Goal: Task Accomplishment & Management: Complete application form

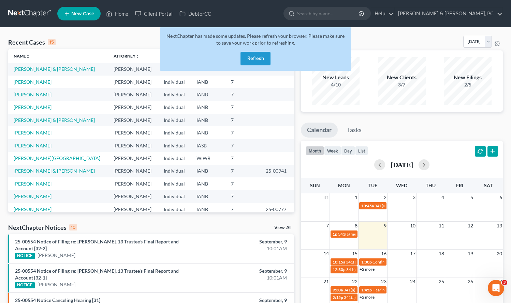
drag, startPoint x: 263, startPoint y: 62, endPoint x: 256, endPoint y: 61, distance: 6.6
click at [261, 62] on button "Refresh" at bounding box center [255, 59] width 30 height 14
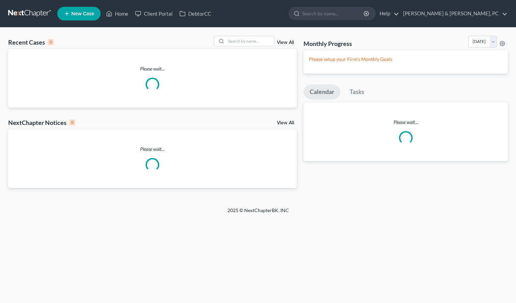
click at [117, 11] on link "Home" at bounding box center [117, 13] width 29 height 12
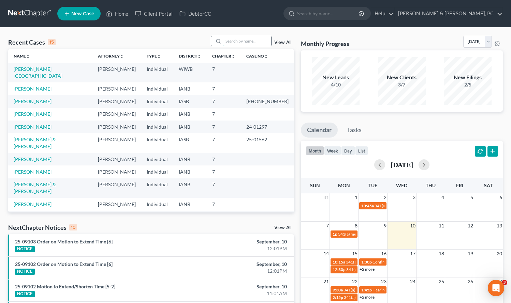
click at [237, 39] on input "search" at bounding box center [247, 41] width 48 height 10
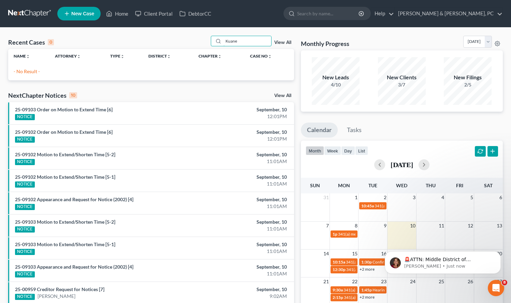
drag, startPoint x: 245, startPoint y: 42, endPoint x: 206, endPoint y: 37, distance: 39.8
click at [206, 38] on div "Recent Cases 0 Kuane View All" at bounding box center [151, 42] width 286 height 13
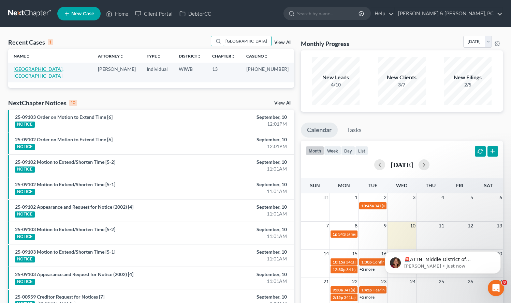
type input "Kaune"
click at [27, 69] on link "Kaune, Aslynd" at bounding box center [39, 72] width 50 height 13
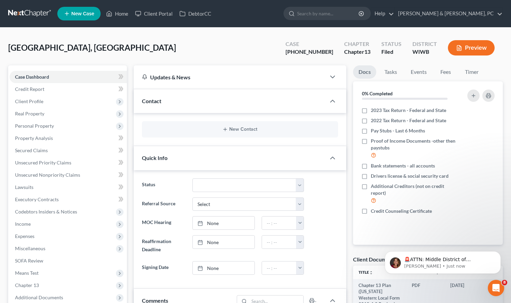
click at [231, 56] on div "Kaune, Aslynd Upgraded Case 3-25-11449 Chapter Chapter 13 Status Filed District…" at bounding box center [255, 51] width 494 height 30
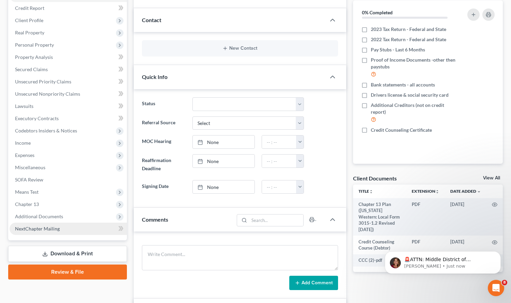
scroll to position [84, 0]
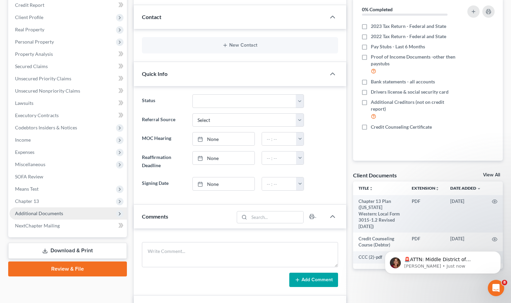
click at [44, 212] on span "Additional Documents" at bounding box center [39, 214] width 48 height 6
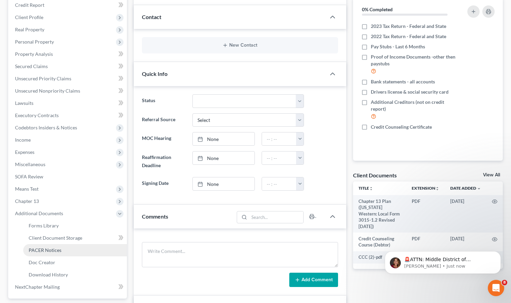
click at [60, 250] on span "PACER Notices" at bounding box center [45, 250] width 33 height 6
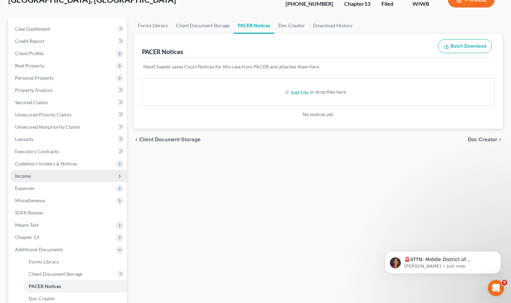
scroll to position [54, 0]
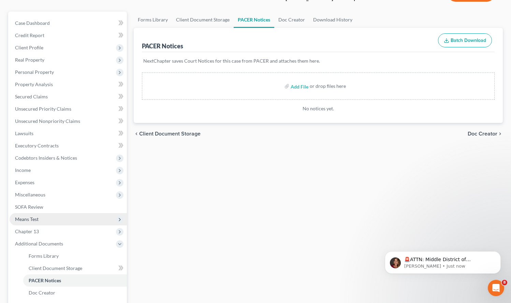
click at [37, 221] on span "Means Test" at bounding box center [27, 219] width 24 height 6
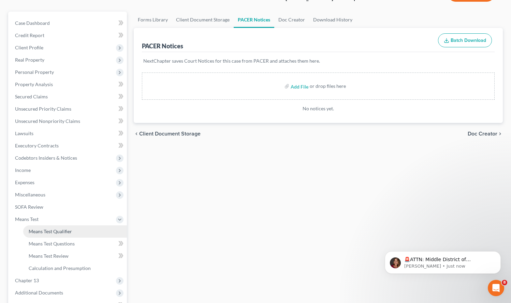
click at [48, 231] on span "Means Test Qualifier" at bounding box center [50, 232] width 43 height 6
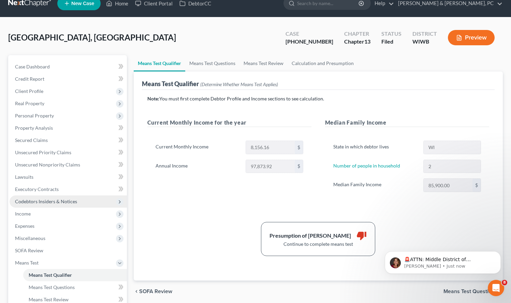
scroll to position [11, 0]
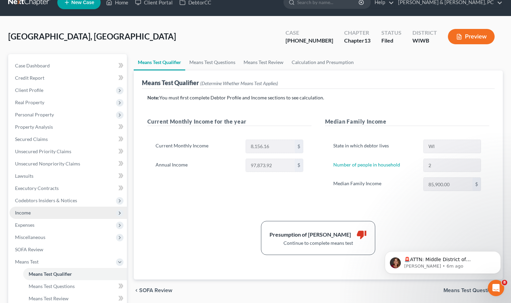
click at [37, 214] on span "Income" at bounding box center [68, 213] width 117 height 12
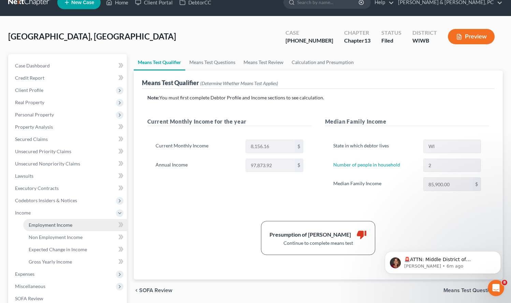
click at [47, 226] on span "Employment Income" at bounding box center [51, 225] width 44 height 6
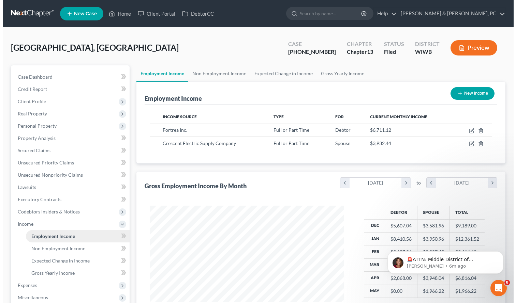
scroll to position [122, 207]
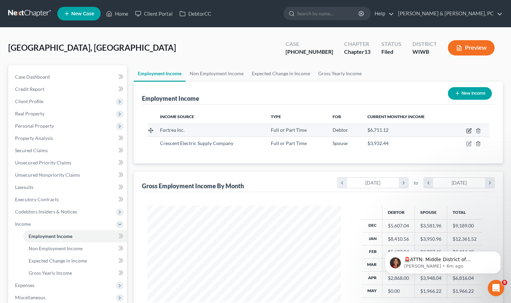
click at [468, 129] on icon "button" at bounding box center [468, 131] width 4 height 4
select select "0"
select select "52"
select select "2"
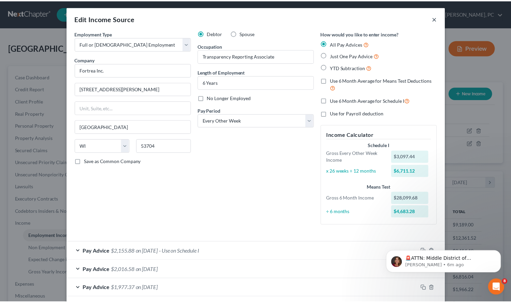
scroll to position [1, 0]
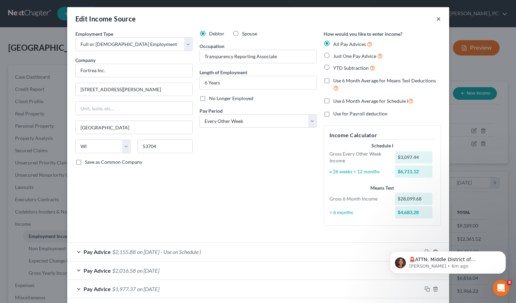
click at [436, 17] on button "×" at bounding box center [438, 19] width 5 height 8
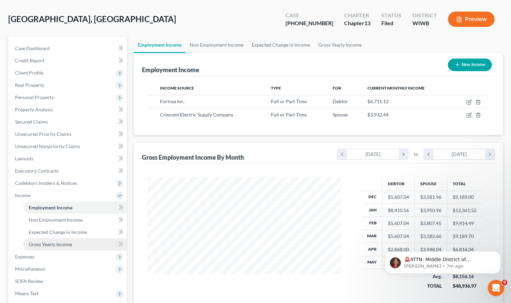
scroll to position [30, 0]
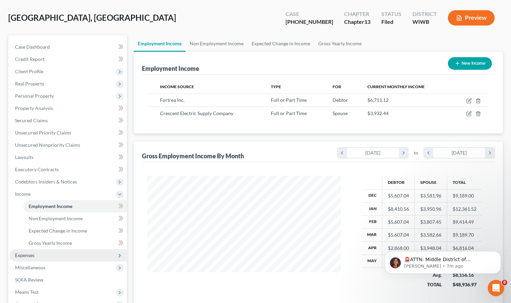
click at [45, 253] on span "Expenses" at bounding box center [68, 255] width 117 height 12
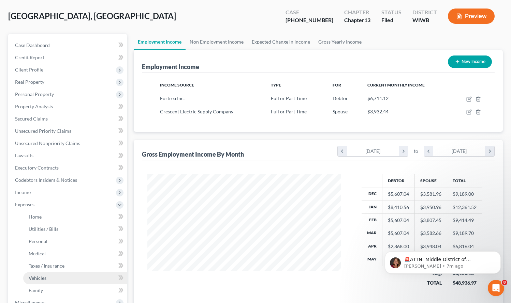
click at [46, 282] on link "Vehicles" at bounding box center [75, 278] width 104 height 12
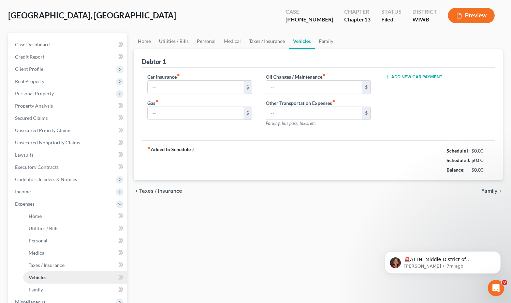
type input "151.00"
type input "225.00"
type input "60.00"
type input "0.00"
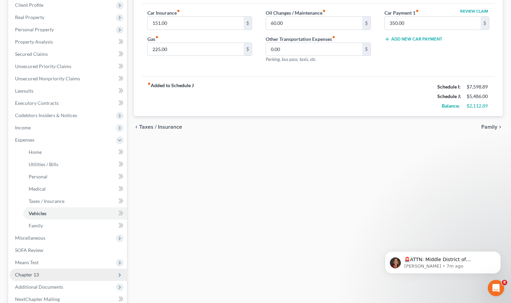
scroll to position [97, 0]
click at [25, 272] on span "Chapter 13" at bounding box center [27, 275] width 24 height 6
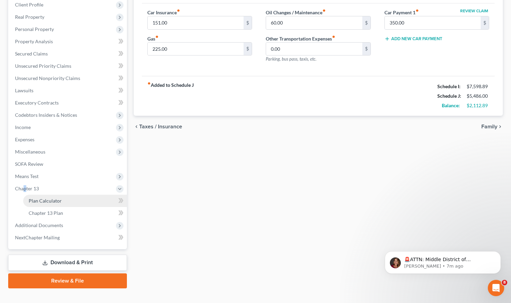
drag, startPoint x: 25, startPoint y: 272, endPoint x: 48, endPoint y: 200, distance: 75.2
click at [48, 200] on span "Plan Calculator" at bounding box center [45, 201] width 33 height 6
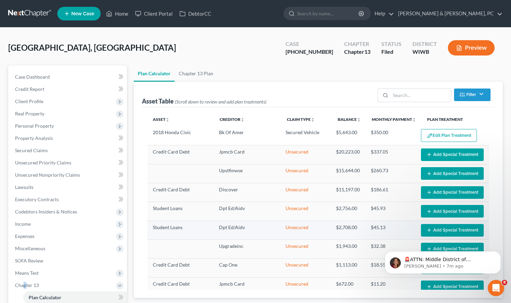
select select "59"
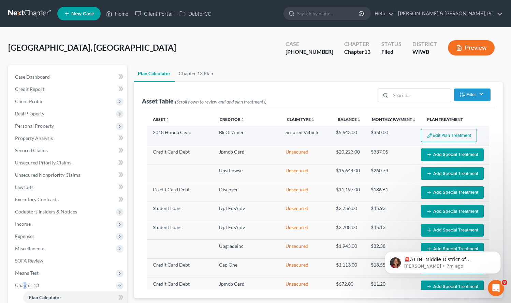
click at [443, 136] on button "Edit Plan Treatment" at bounding box center [449, 135] width 56 height 13
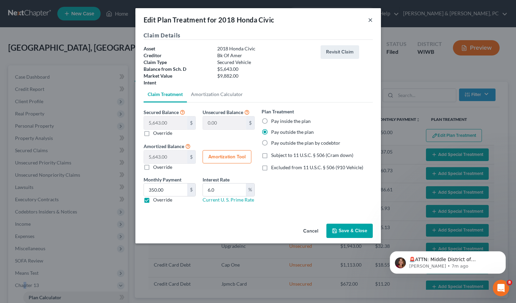
click at [370, 18] on button "×" at bounding box center [370, 20] width 5 height 8
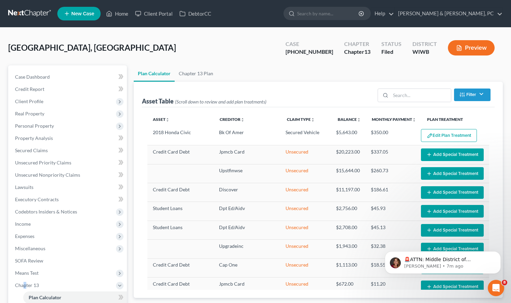
click at [268, 72] on ul "Plan Calculator Chapter 13 Plan" at bounding box center [318, 73] width 369 height 16
click at [267, 65] on ul "Plan Calculator Chapter 13 Plan" at bounding box center [318, 73] width 369 height 16
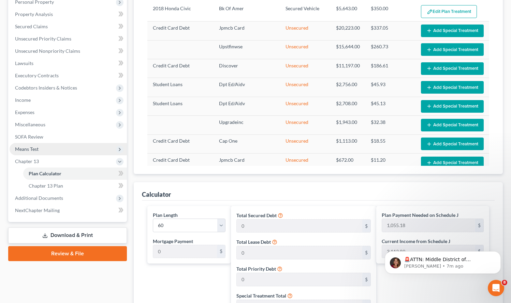
scroll to position [134, 0]
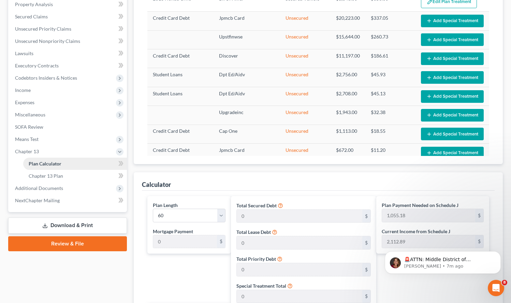
click at [57, 163] on span "Plan Calculator" at bounding box center [45, 164] width 33 height 6
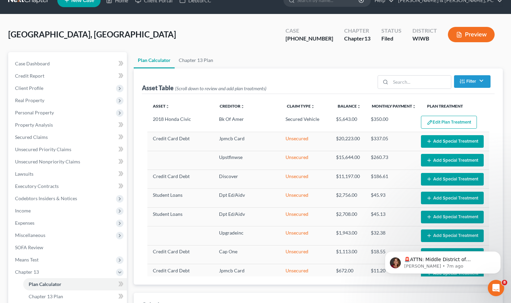
scroll to position [0, 0]
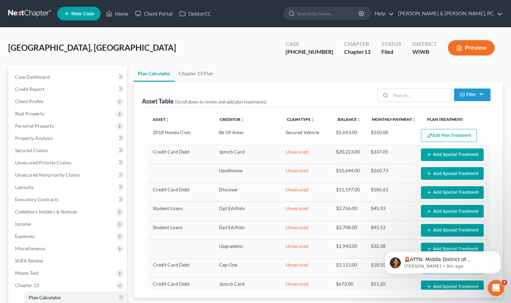
click at [262, 58] on div "Kaune, Aslynd Upgraded Case 3-25-11449 Chapter Chapter 13 Status Filed District…" at bounding box center [255, 51] width 494 height 30
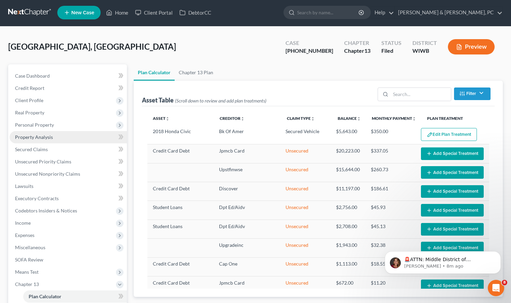
click at [32, 136] on span "Property Analysis" at bounding box center [34, 137] width 38 height 6
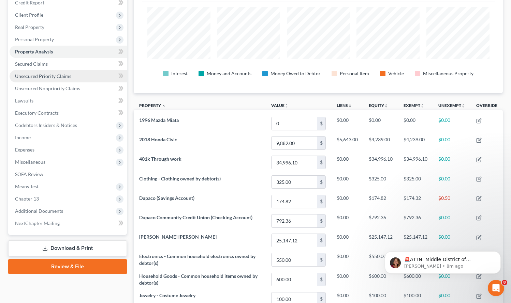
scroll to position [87, 0]
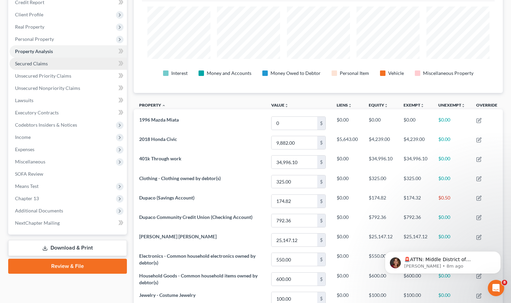
click at [30, 62] on span "Secured Claims" at bounding box center [31, 64] width 33 height 6
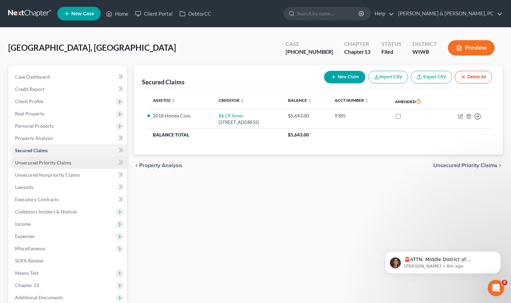
click at [31, 164] on span "Unsecured Priority Claims" at bounding box center [43, 163] width 56 height 6
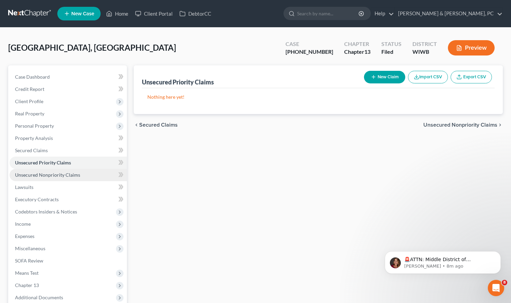
click at [43, 173] on span "Unsecured Nonpriority Claims" at bounding box center [47, 175] width 65 height 6
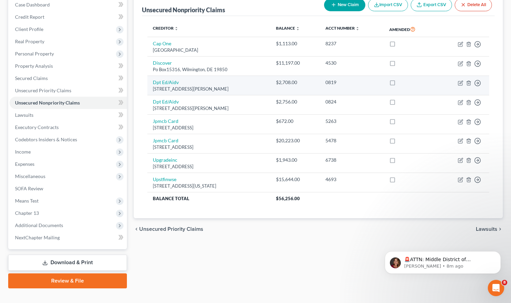
scroll to position [84, 0]
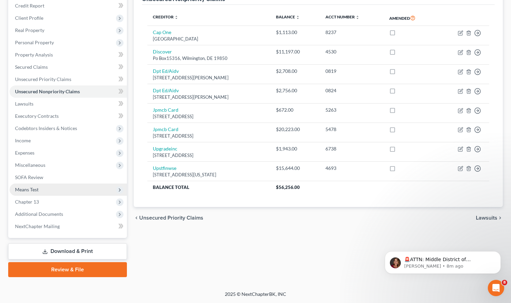
click at [37, 187] on span "Means Test" at bounding box center [27, 190] width 24 height 6
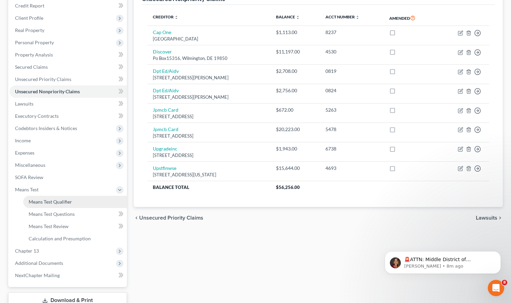
click at [40, 200] on span "Means Test Qualifier" at bounding box center [50, 202] width 43 height 6
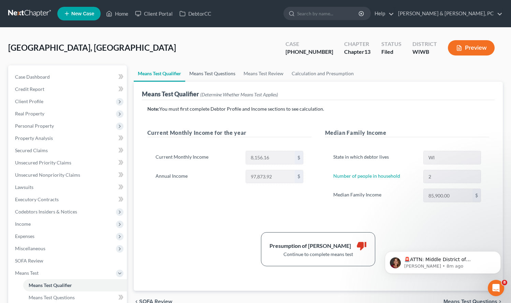
click at [208, 73] on link "Means Test Questions" at bounding box center [212, 73] width 54 height 16
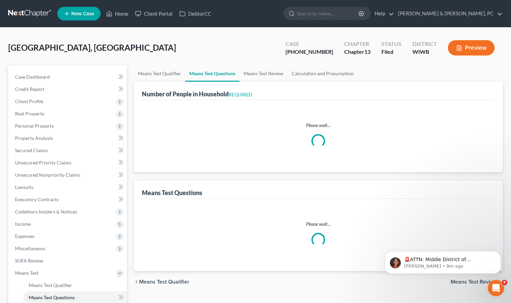
select select "1"
select select "16"
select select "2"
select select "1"
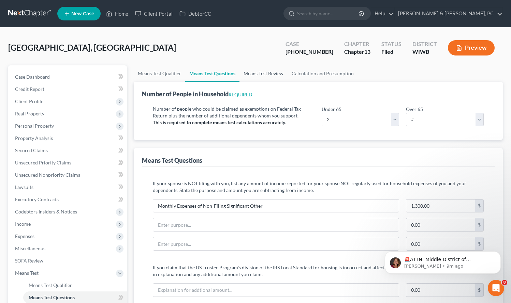
click at [264, 73] on link "Means Test Review" at bounding box center [263, 73] width 48 height 16
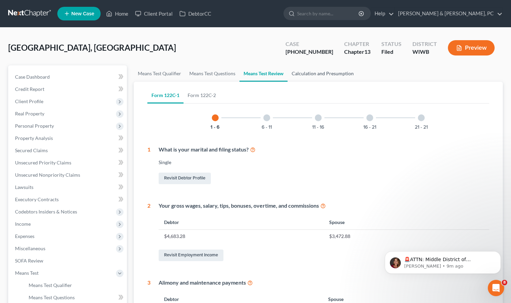
click at [328, 72] on link "Calculation and Presumption" at bounding box center [322, 73] width 70 height 16
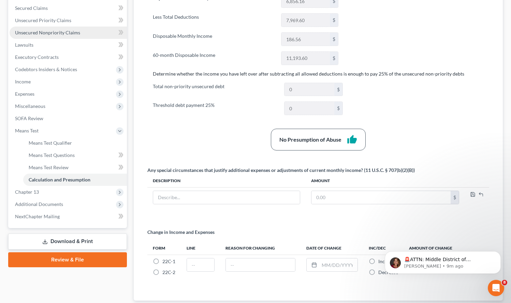
scroll to position [143, 0]
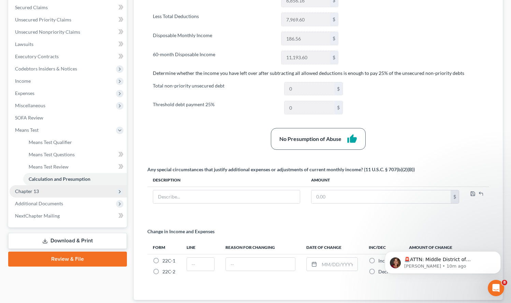
click at [54, 193] on span "Chapter 13" at bounding box center [68, 191] width 117 height 12
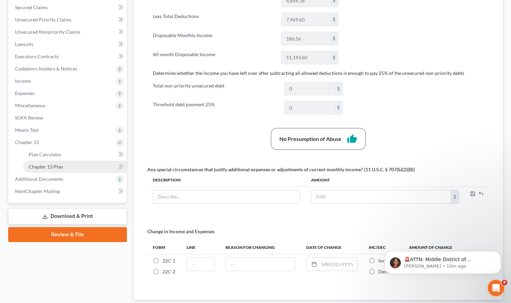
click at [44, 168] on span "Chapter 13 Plan" at bounding box center [46, 167] width 34 height 6
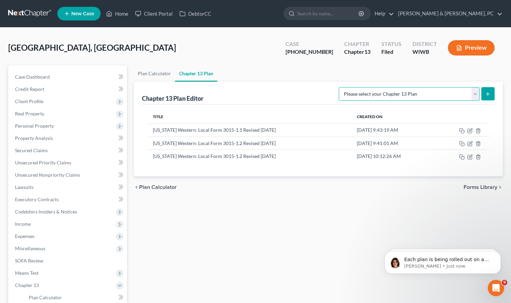
click at [411, 93] on select "Please select your Chapter 13 Plan National Form Plan - Official Form 113 Wisco…" at bounding box center [408, 94] width 141 height 14
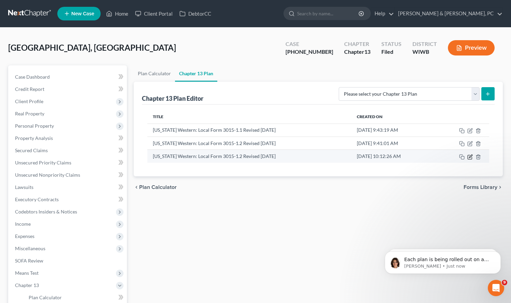
click at [471, 156] on icon "button" at bounding box center [470, 156] width 3 height 3
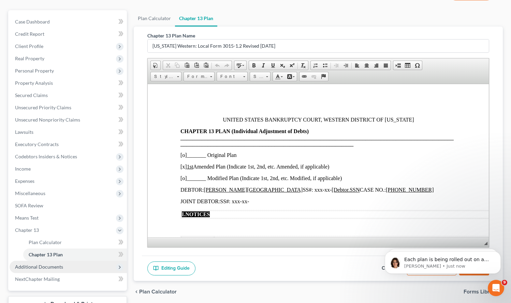
scroll to position [60, 0]
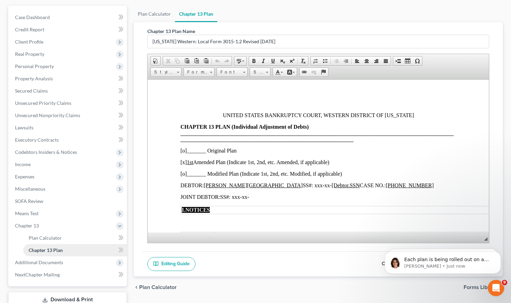
click at [55, 249] on span "Chapter 13 Plan" at bounding box center [46, 250] width 34 height 6
click at [61, 249] on span "Chapter 13 Plan" at bounding box center [46, 250] width 34 height 6
click at [47, 238] on span "Plan Calculator" at bounding box center [45, 238] width 33 height 6
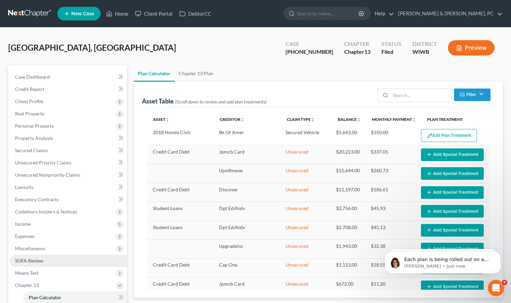
select select "59"
click at [40, 260] on span "SOFA Review" at bounding box center [29, 261] width 28 height 6
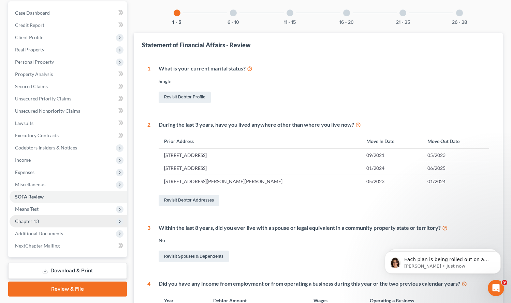
scroll to position [66, 0]
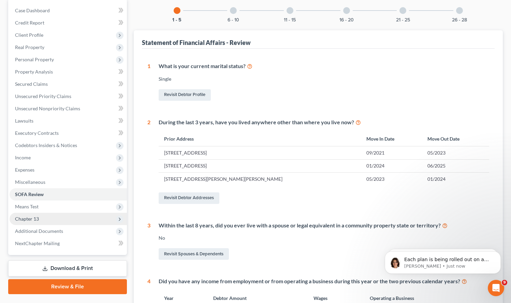
click at [32, 222] on span "Chapter 13" at bounding box center [68, 219] width 117 height 12
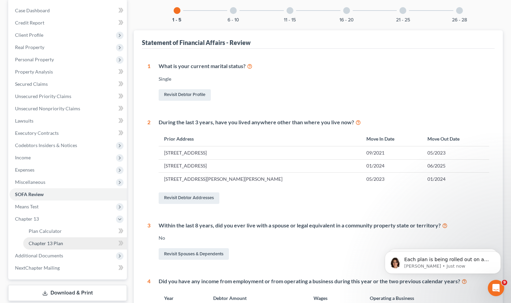
click at [37, 242] on span "Chapter 13 Plan" at bounding box center [46, 244] width 34 height 6
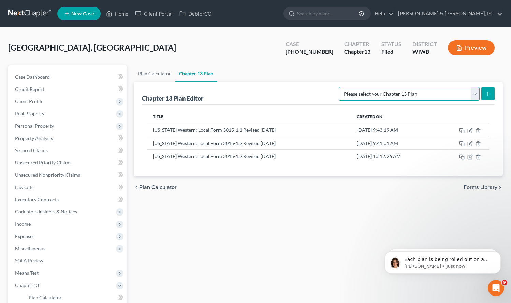
click at [405, 90] on select "Please select your Chapter 13 Plan National Form Plan - Official Form 113 Wisco…" at bounding box center [408, 94] width 141 height 14
drag, startPoint x: 261, startPoint y: 92, endPoint x: 382, endPoint y: 119, distance: 123.2
click at [261, 92] on div "Chapter 13 Plan Editor Please select your Chapter 13 Plan National Form Plan - …" at bounding box center [318, 93] width 353 height 23
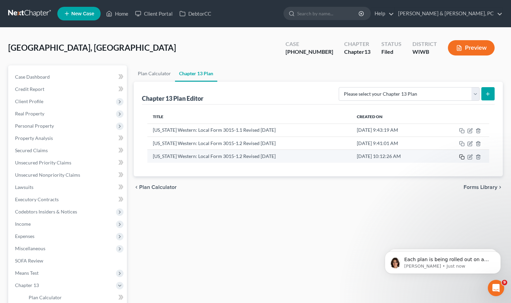
click at [461, 155] on icon "button" at bounding box center [461, 156] width 5 height 5
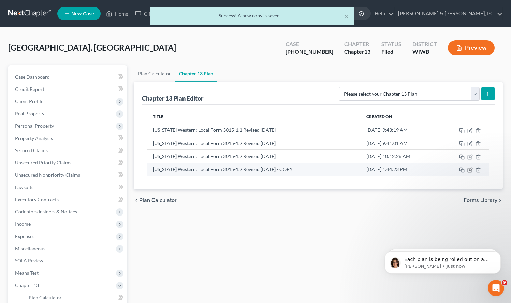
click at [468, 170] on icon "button" at bounding box center [469, 169] width 5 height 5
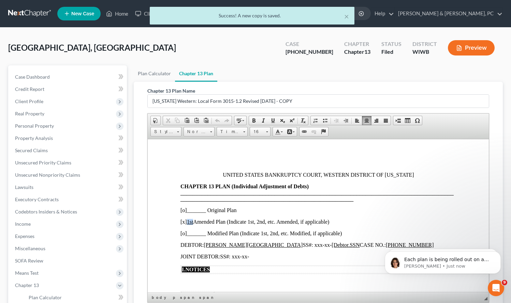
drag, startPoint x: 192, startPoint y: 221, endPoint x: 208, endPoint y: 220, distance: 16.1
click at [187, 221] on u "1st" at bounding box center [189, 222] width 6 height 6
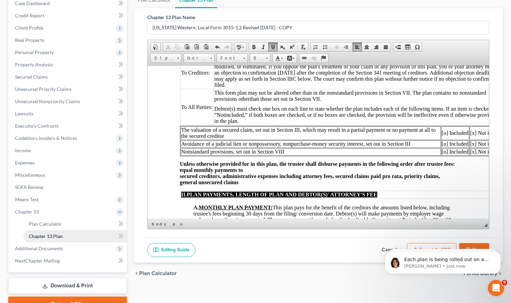
scroll to position [79, 0]
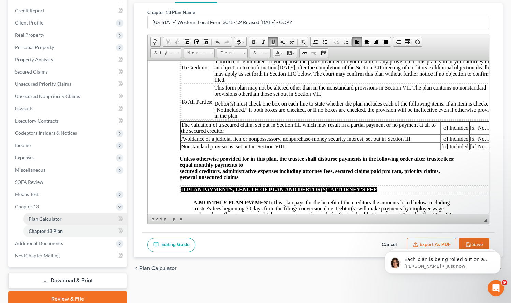
click at [44, 220] on span "Plan Calculator" at bounding box center [45, 219] width 33 height 6
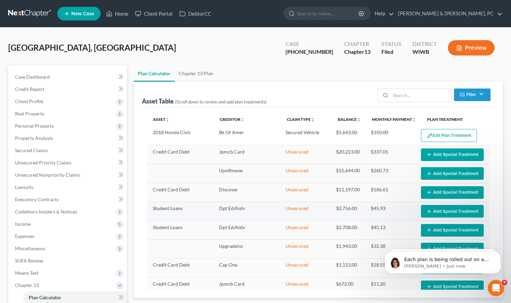
select select "59"
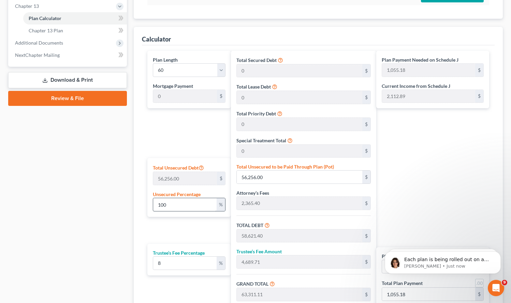
scroll to position [280, 0]
click at [175, 202] on input "100" at bounding box center [185, 204] width 64 height 13
drag, startPoint x: 181, startPoint y: 202, endPoint x: 123, endPoint y: 199, distance: 57.7
click at [117, 201] on div "Petition Navigation Case Dashboard Payments Invoices Payments Payments Credit R…" at bounding box center [255, 72] width 501 height 572
type input "2,365.40"
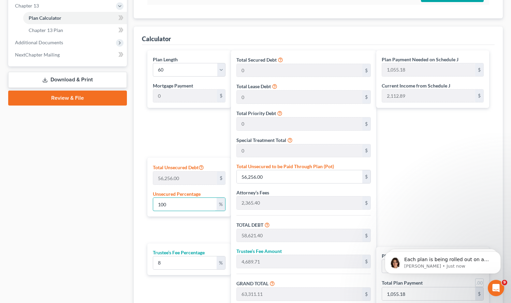
type input "189.23"
type input "2,554.63"
type input "42.57"
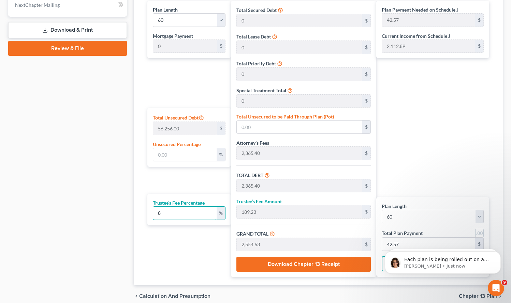
scroll to position [360, 0]
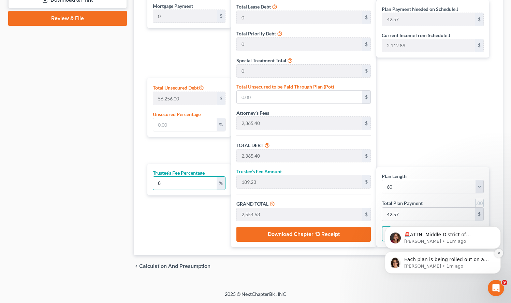
click at [497, 253] on icon "Dismiss notification" at bounding box center [499, 254] width 4 height 4
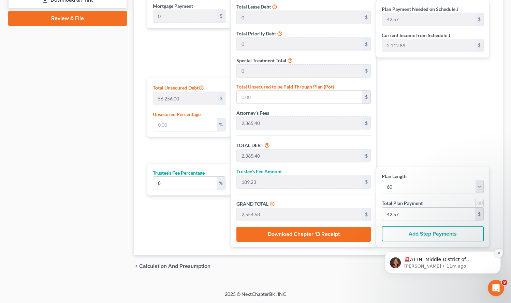
scroll to position [359, 0]
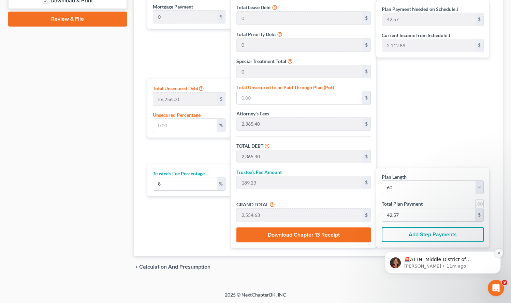
click at [498, 252] on icon "Dismiss notification" at bounding box center [499, 254] width 4 height 4
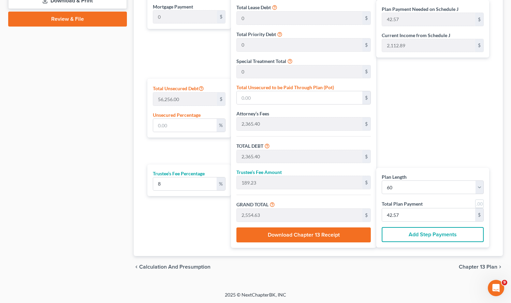
click at [470, 266] on span "Chapter 13 Plan" at bounding box center [477, 266] width 39 height 5
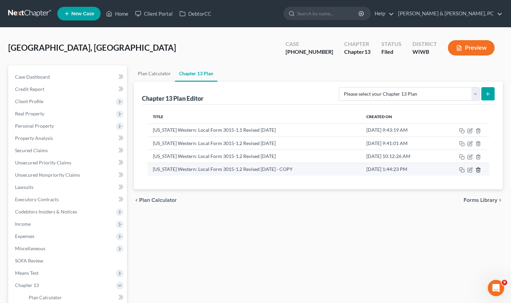
click at [476, 170] on icon "button" at bounding box center [477, 170] width 3 height 4
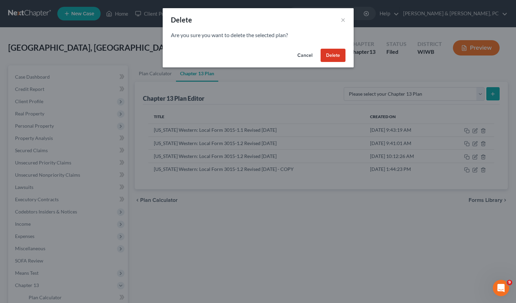
click at [331, 57] on button "Delete" at bounding box center [332, 56] width 25 height 14
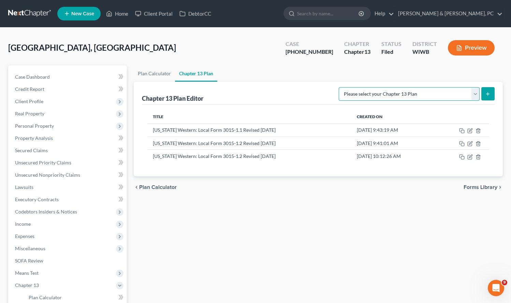
click at [390, 90] on select "Please select your Chapter 13 Plan National Form Plan - Official Form 113 Wisco…" at bounding box center [408, 94] width 141 height 14
select select "3"
click at [338, 87] on select "Please select your Chapter 13 Plan National Form Plan - Official Form 113 Wisco…" at bounding box center [408, 94] width 141 height 14
click at [488, 94] on line "submit" at bounding box center [487, 94] width 3 height 0
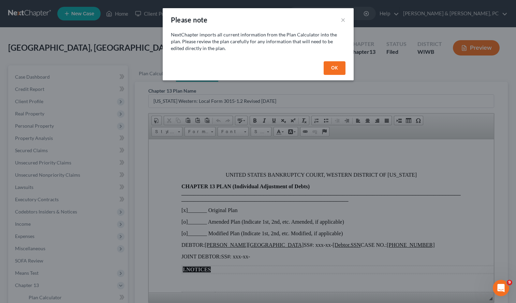
click at [334, 68] on button "OK" at bounding box center [334, 68] width 22 height 14
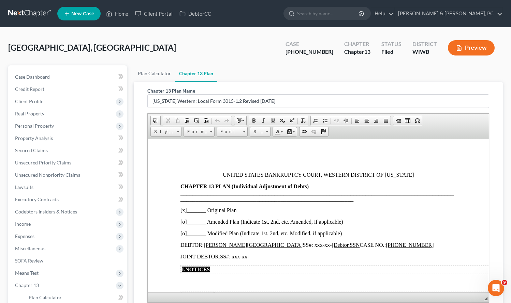
drag, startPoint x: 184, startPoint y: 223, endPoint x: 184, endPoint y: 213, distance: 9.2
click at [184, 221] on p "[o]_______ Amended Plan (Indicate 1st, 2nd, etc. Amended, if applicable)" at bounding box center [318, 222] width 276 height 6
click at [184, 210] on p "[x]_______ Original Plan" at bounding box center [318, 210] width 276 height 6
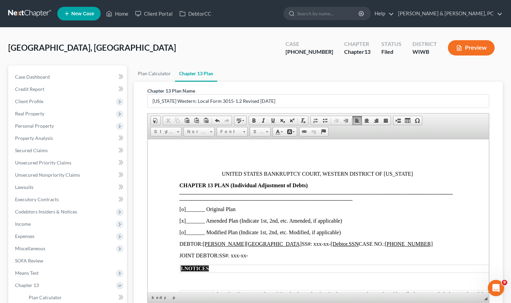
scroll to position [3, 1]
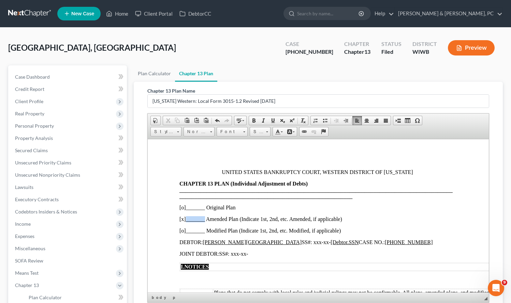
drag, startPoint x: 204, startPoint y: 221, endPoint x: 186, endPoint y: 219, distance: 17.8
click at [186, 219] on p "[x ]_______ Amended Plan (Indicate 1st, 2nd, etc. Amended, if applicable)" at bounding box center [317, 219] width 276 height 6
click at [290, 253] on p "JOINT DEBTOR: SS#: xxx-xx-" at bounding box center [318, 254] width 276 height 6
drag, startPoint x: 318, startPoint y: 251, endPoint x: 304, endPoint y: 242, distance: 16.8
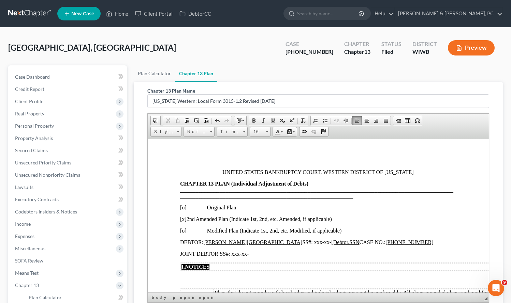
click at [318, 251] on p "JOINT DEBTOR: SS#: xxx-xx-" at bounding box center [318, 254] width 276 height 6
drag, startPoint x: 304, startPoint y: 240, endPoint x: 275, endPoint y: 242, distance: 29.0
click at [275, 242] on p "DEBTOR: Aslynd Ray Kaune SS#: xxx-xx- [Debtor.SSN CASE NO.: 3-25-11449" at bounding box center [318, 242] width 276 height 6
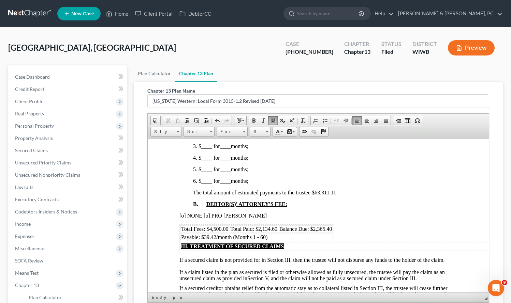
scroll to position [364, 1]
drag, startPoint x: 276, startPoint y: 234, endPoint x: 257, endPoint y: 235, distance: 18.4
click at [257, 232] on span "Total Paid: $2,134.60" at bounding box center [252, 229] width 47 height 6
click at [381, 219] on p "[o] NONE [o] PRO BONO" at bounding box center [317, 216] width 276 height 6
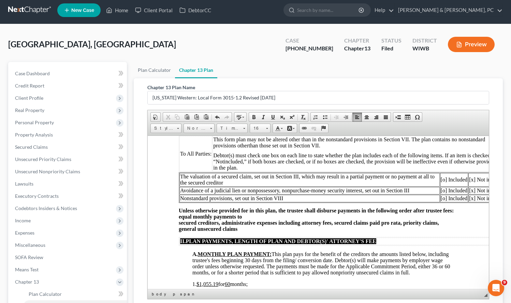
scroll to position [3, 0]
